Goal: Navigation & Orientation: Find specific page/section

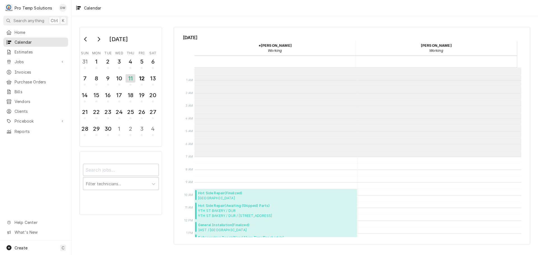
scroll to position [89, 0]
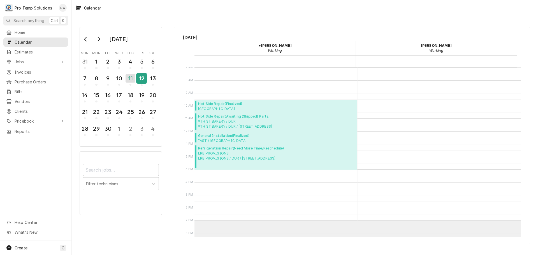
click at [141, 76] on div "12" at bounding box center [142, 79] width 10 height 10
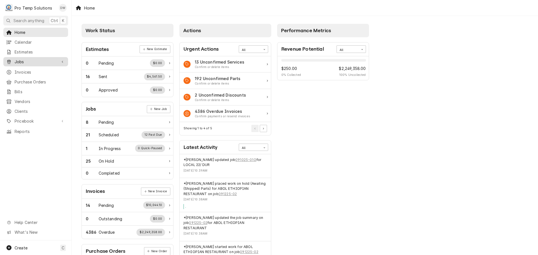
click at [19, 59] on span "Jobs" at bounding box center [36, 62] width 42 height 6
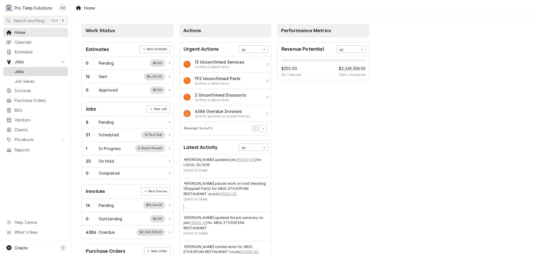
click at [17, 72] on div "Jobs" at bounding box center [35, 71] width 62 height 7
